Goal: Check status

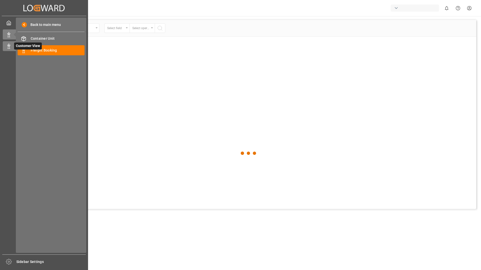
click at [12, 49] on div "Customer View Customer View" at bounding box center [44, 46] width 83 height 10
click at [8, 48] on icon at bounding box center [8, 46] width 5 height 5
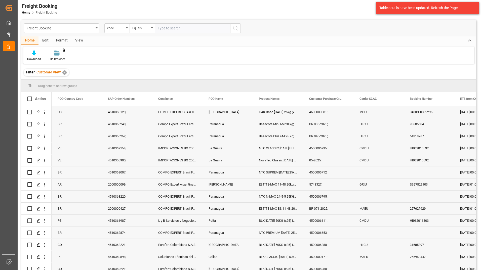
click at [444, 8] on div "Table details have been updated. Refresh the Page!." at bounding box center [426, 7] width 93 height 5
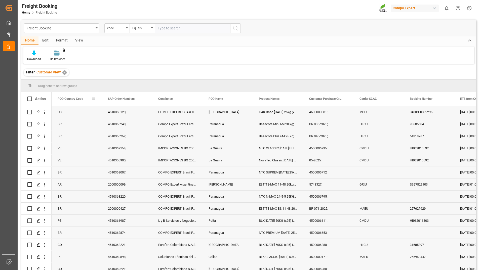
click at [92, 98] on span at bounding box center [93, 99] width 5 height 5
click at [104, 147] on span "Group by POD Country Code" at bounding box center [122, 148] width 48 height 10
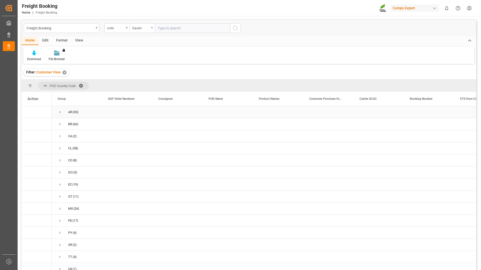
click at [60, 111] on span "Press SPACE to select this row." at bounding box center [60, 112] width 5 height 5
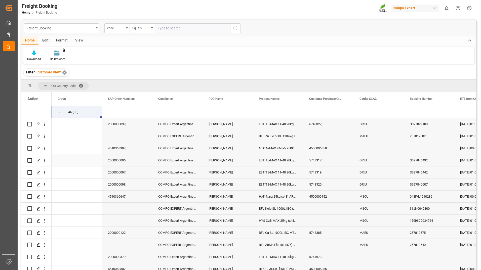
click at [327, 162] on div "5743317;" at bounding box center [328, 161] width 50 height 12
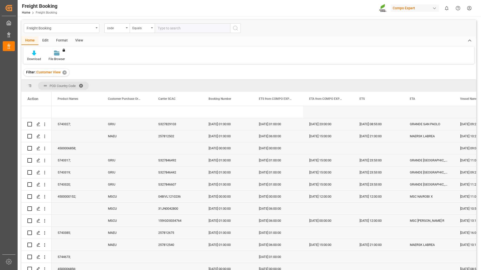
scroll to position [0, 201]
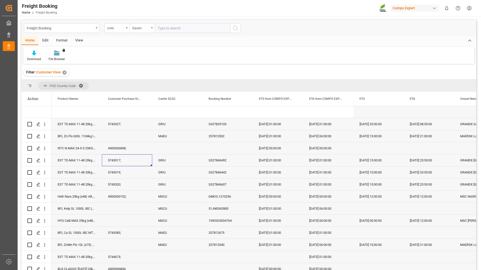
click at [118, 161] on div "5743317;" at bounding box center [127, 161] width 50 height 12
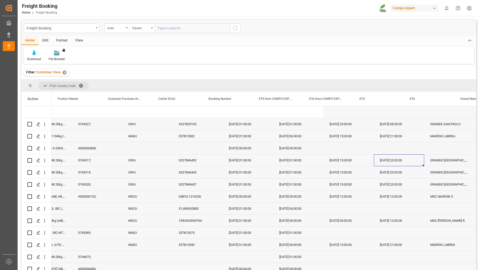
scroll to position [0, 231]
drag, startPoint x: 89, startPoint y: 173, endPoint x: 100, endPoint y: 170, distance: 10.7
click at [89, 173] on div "5743319;" at bounding box center [97, 173] width 50 height 12
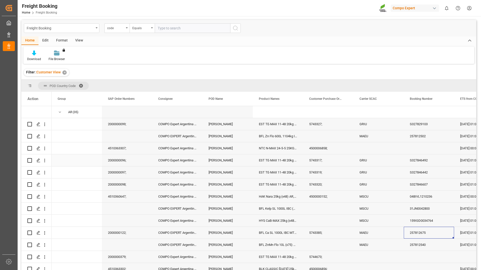
scroll to position [0, 0]
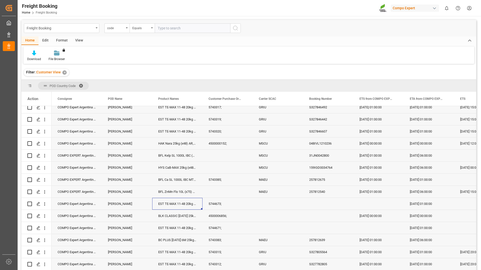
click at [192, 205] on div "EST TE-MAX 11-48 20kg (x45) ES, PT MTO;" at bounding box center [177, 204] width 50 height 12
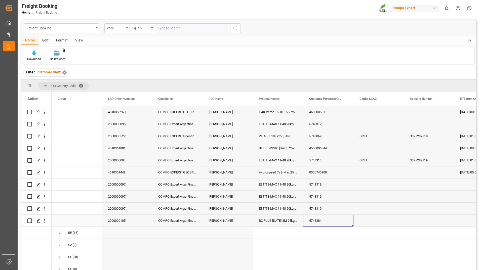
click at [318, 219] on div "5743384;" at bounding box center [328, 221] width 50 height 12
